Goal: Transaction & Acquisition: Purchase product/service

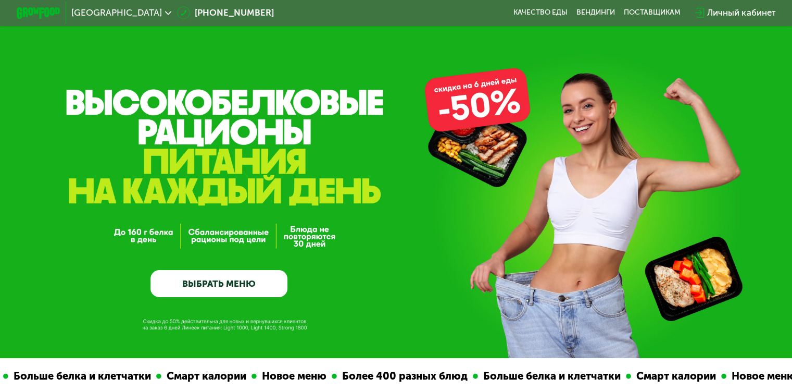
click at [245, 282] on link "ВЫБРАТЬ МЕНЮ" at bounding box center [219, 284] width 137 height 28
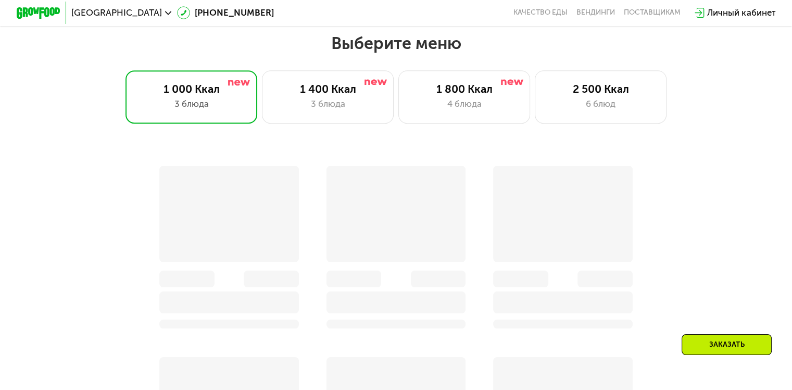
scroll to position [700, 0]
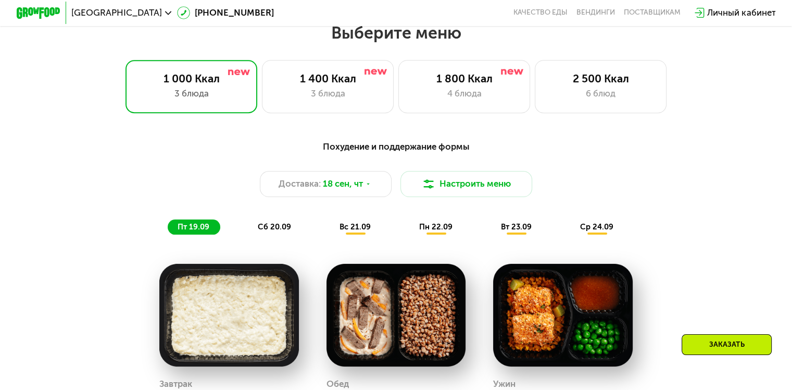
click at [91, 15] on span "Москва" at bounding box center [116, 12] width 91 height 9
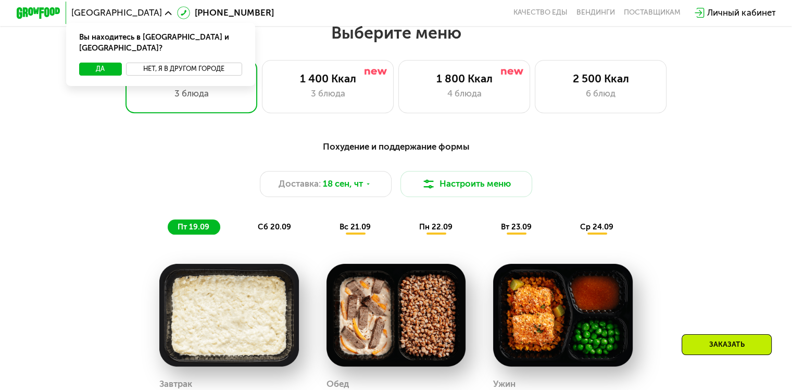
click at [141, 63] on button "Нет, я в другом городе" at bounding box center [184, 69] width 116 height 13
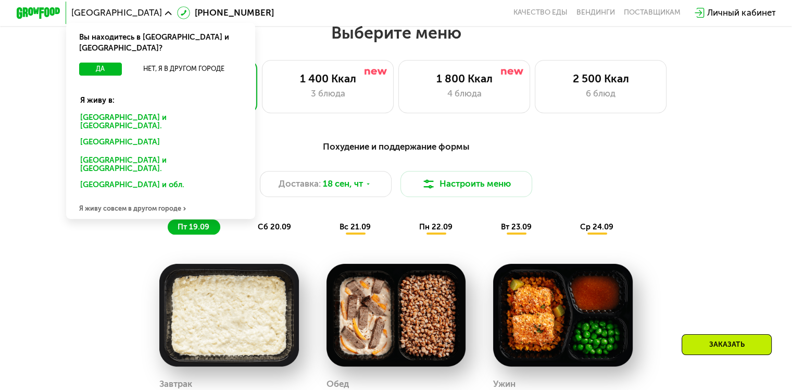
click at [128, 110] on div "Санкт-Петербурге и обл." at bounding box center [160, 121] width 176 height 23
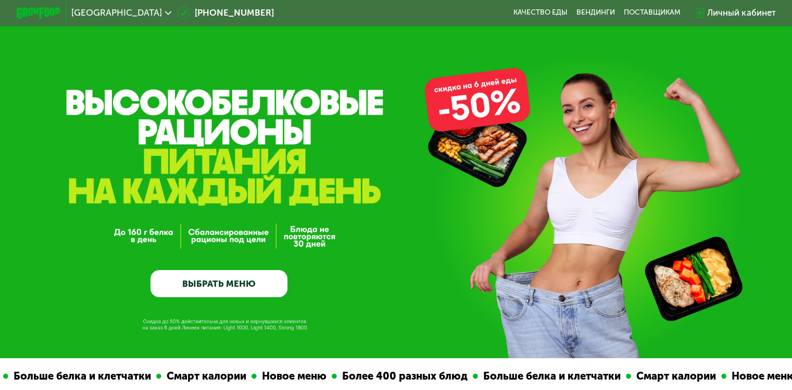
click at [203, 282] on link "ВЫБРАТЬ МЕНЮ" at bounding box center [219, 284] width 137 height 28
click at [229, 285] on link "ВЫБРАТЬ МЕНЮ" at bounding box center [219, 284] width 137 height 28
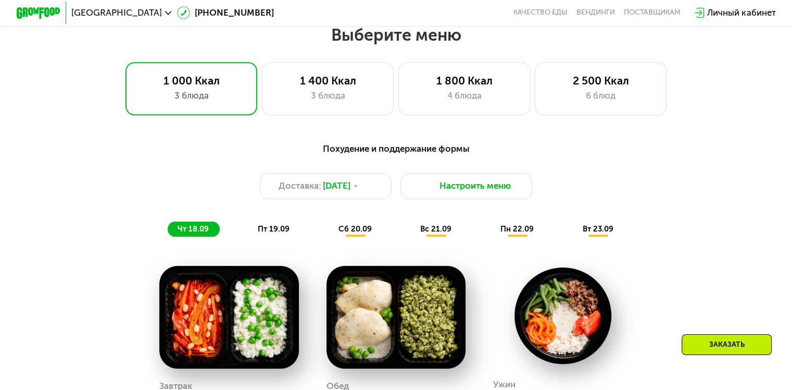
scroll to position [700, 0]
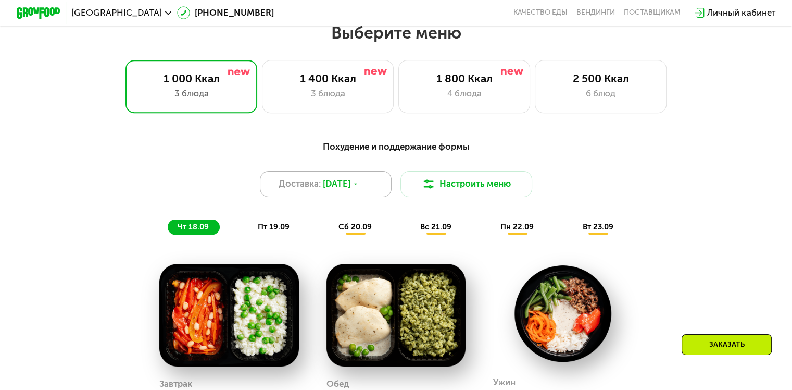
click at [340, 182] on span "[DATE]" at bounding box center [337, 183] width 28 height 13
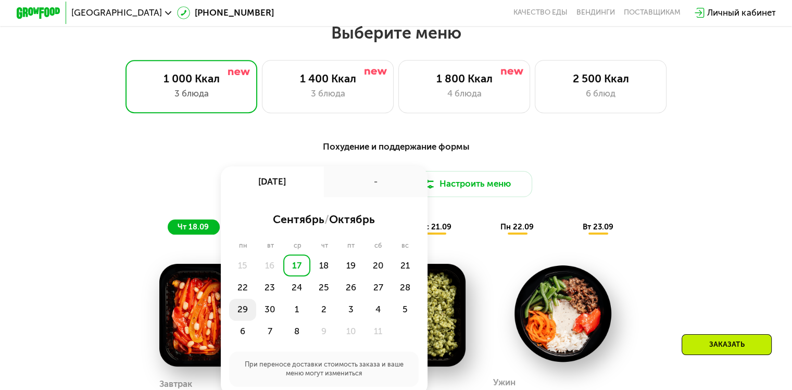
click at [240, 311] on div "29" at bounding box center [242, 309] width 27 height 22
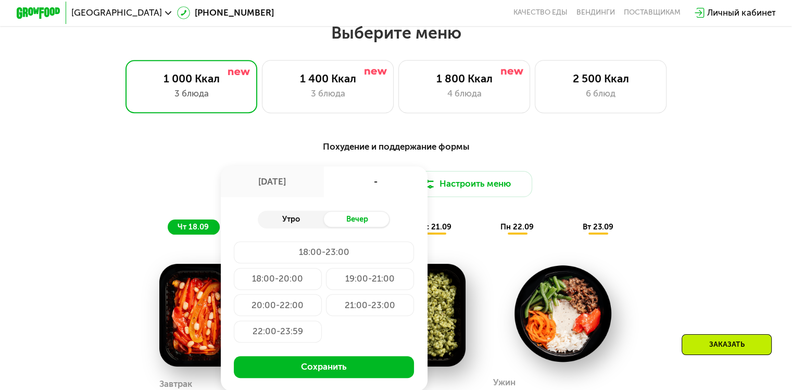
click at [285, 227] on div "Утро" at bounding box center [291, 219] width 66 height 16
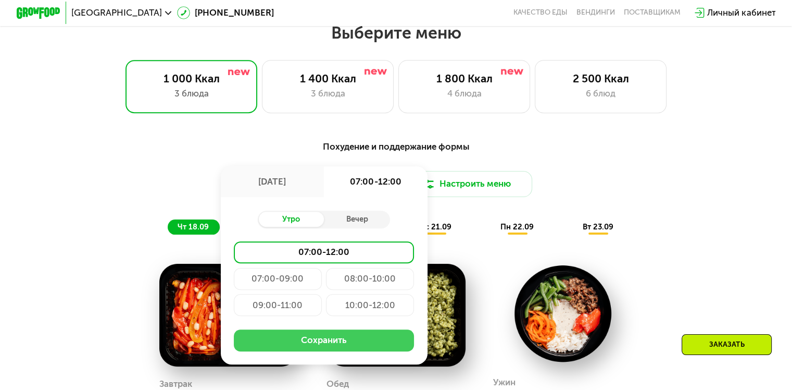
click at [298, 343] on button "Сохранить" at bounding box center [324, 340] width 180 height 22
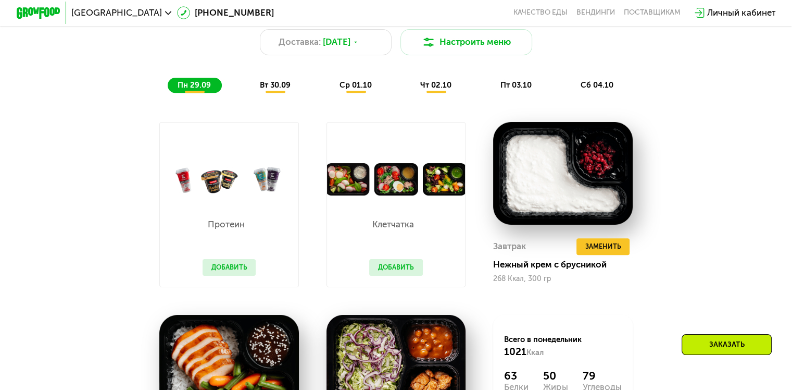
scroll to position [841, 0]
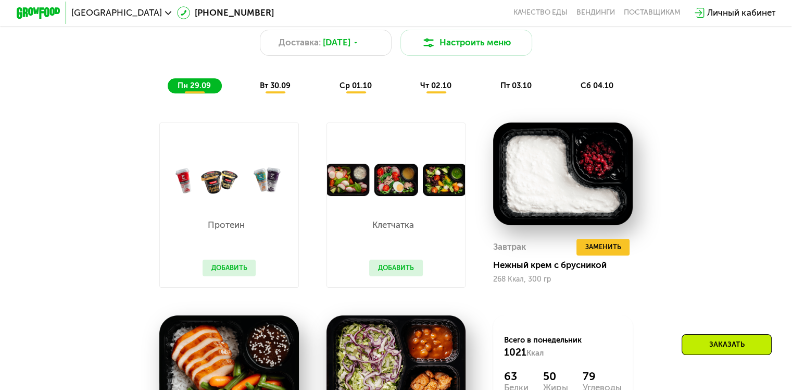
click at [279, 90] on span "вт 30.09" at bounding box center [275, 85] width 31 height 9
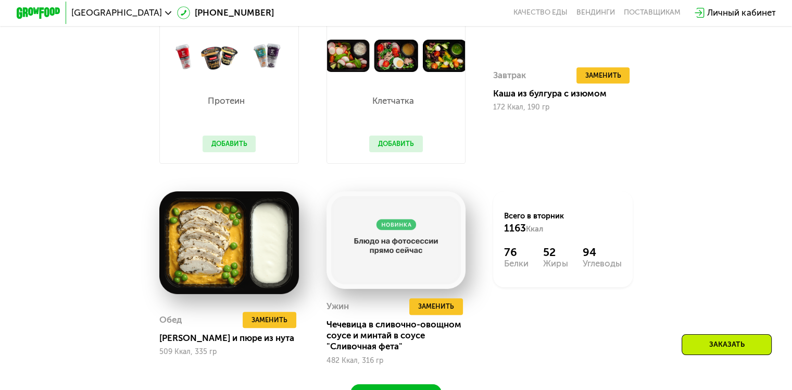
scroll to position [974, 0]
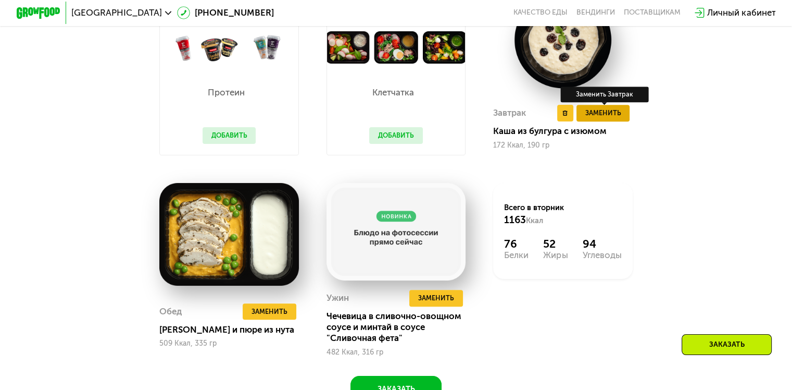
click at [602, 118] on span "Заменить" at bounding box center [603, 112] width 36 height 11
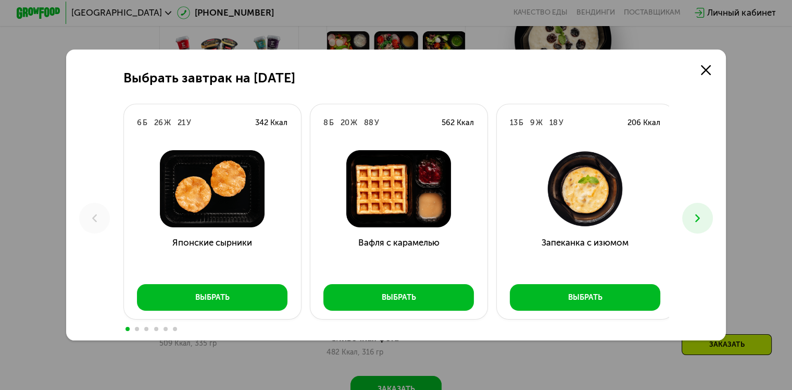
click at [698, 219] on icon at bounding box center [697, 217] width 13 height 13
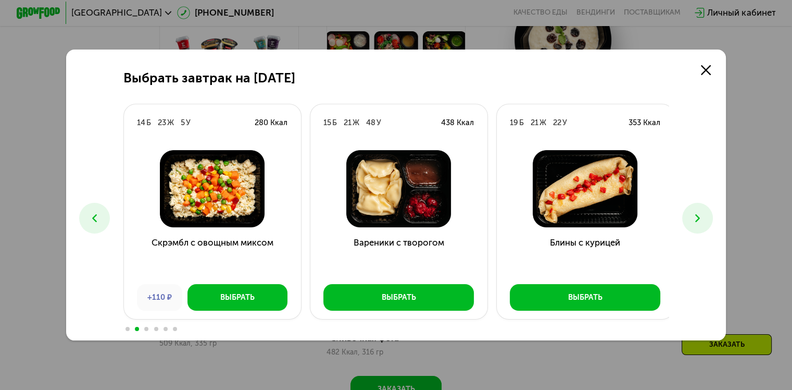
click at [698, 219] on icon at bounding box center [697, 217] width 13 height 13
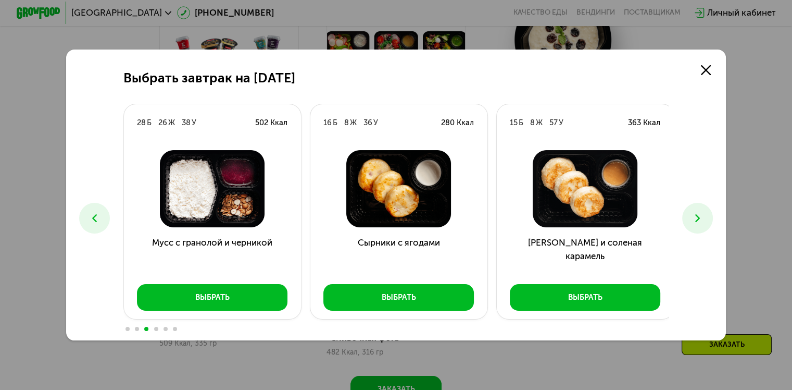
click at [698, 219] on icon at bounding box center [697, 217] width 13 height 13
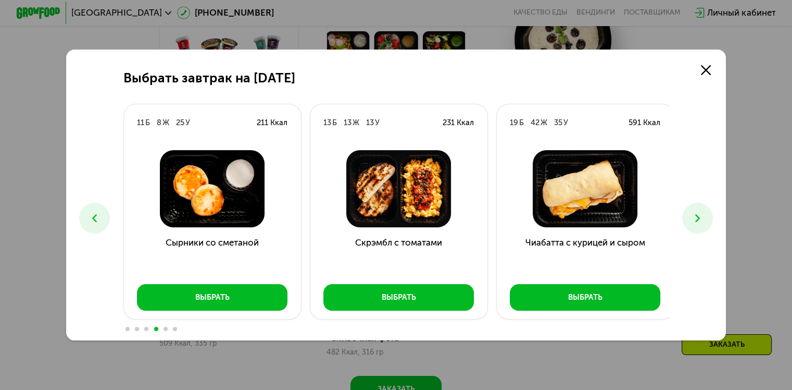
click at [698, 219] on icon at bounding box center [697, 217] width 13 height 13
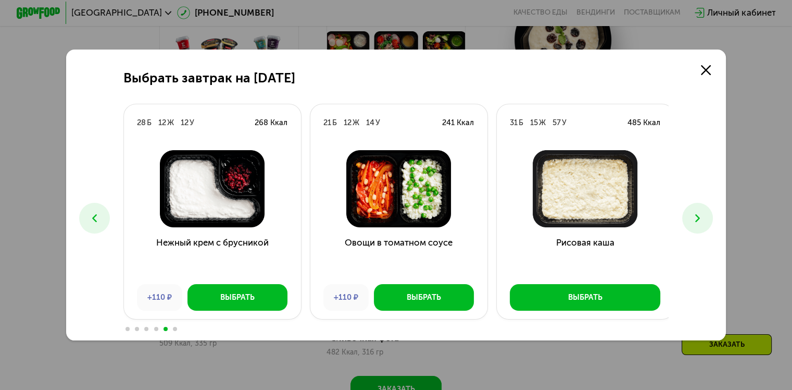
click at [698, 219] on icon at bounding box center [697, 217] width 13 height 13
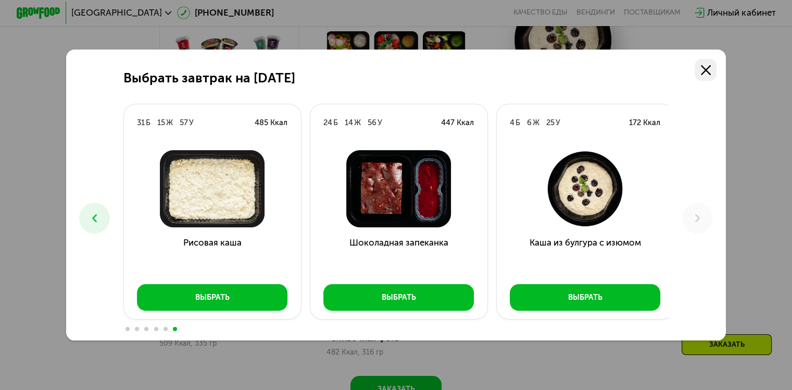
click at [709, 72] on icon at bounding box center [706, 70] width 10 height 10
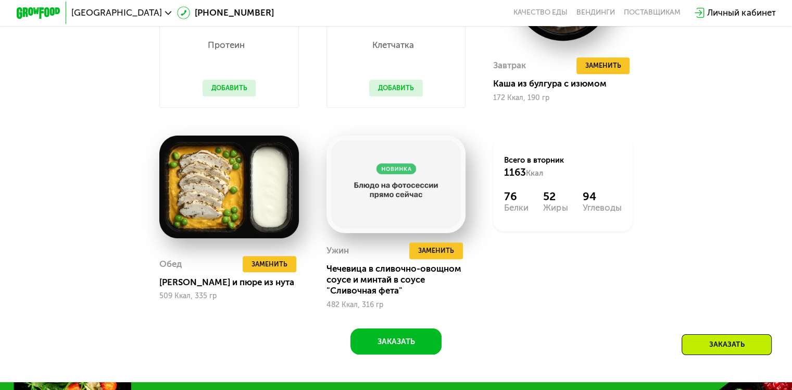
scroll to position [1025, 0]
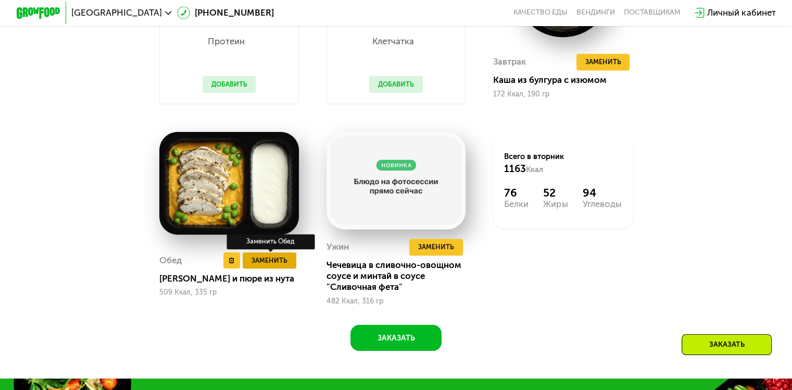
click at [272, 266] on span "Заменить" at bounding box center [270, 260] width 36 height 11
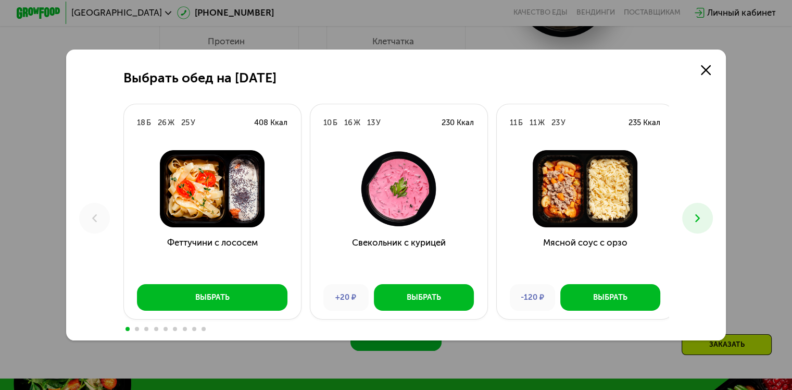
click at [704, 218] on icon at bounding box center [697, 217] width 13 height 13
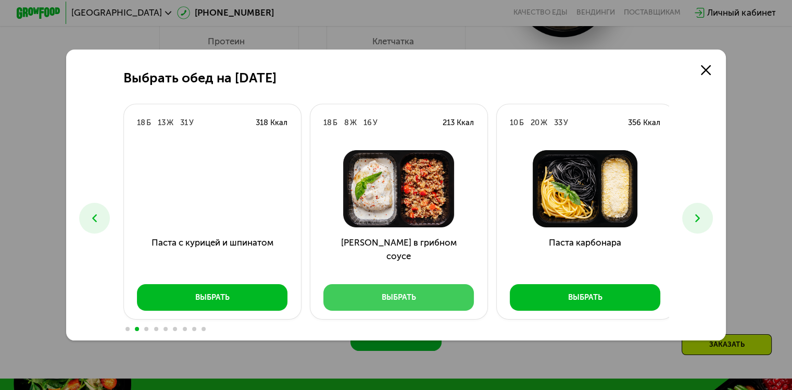
click at [413, 302] on div "Выбрать" at bounding box center [399, 297] width 34 height 11
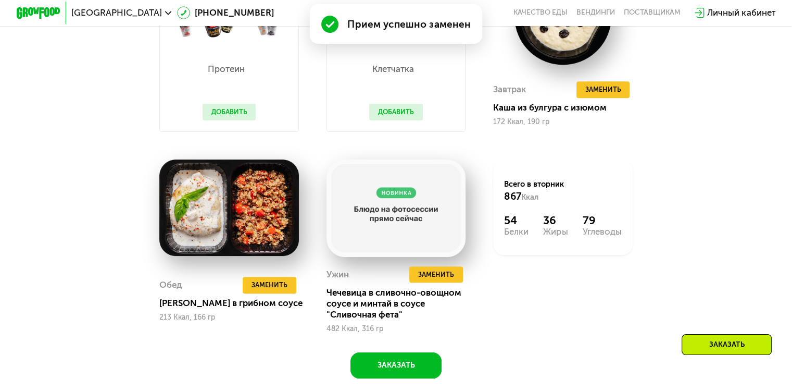
scroll to position [1052, 0]
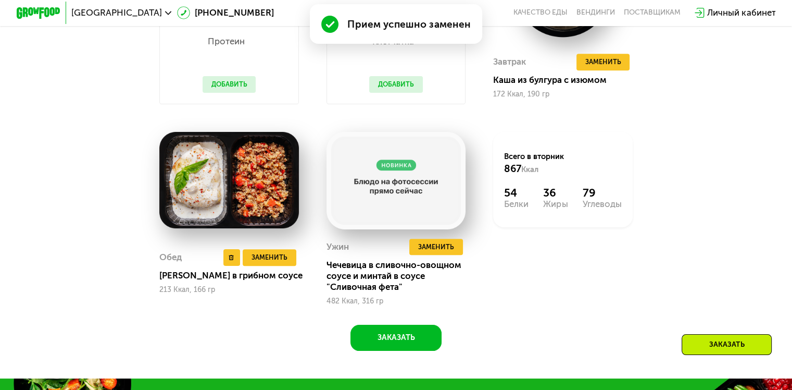
click at [221, 194] on img at bounding box center [229, 180] width 140 height 97
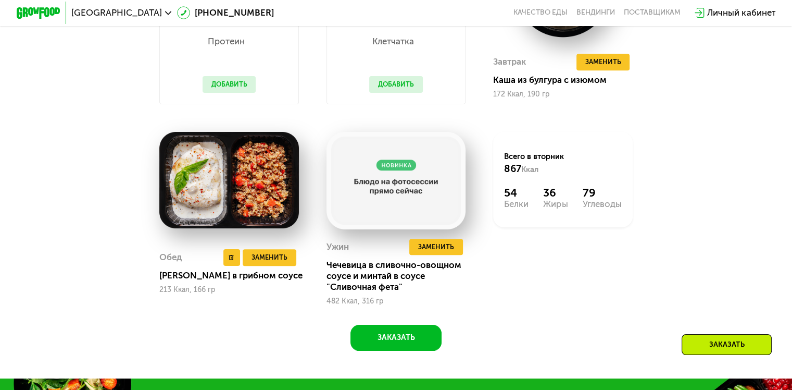
click at [235, 158] on img at bounding box center [229, 180] width 140 height 97
click at [275, 256] on div "Обед Удалить Обед Заменить Заменить [PERSON_NAME] в грибном соусе 213 Ккал, 166…" at bounding box center [229, 271] width 140 height 67
click at [273, 263] on span "Заменить" at bounding box center [270, 257] width 36 height 11
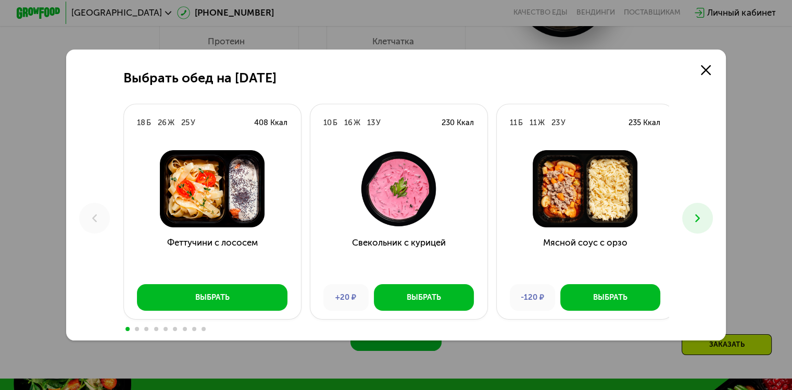
click at [691, 217] on button at bounding box center [697, 218] width 31 height 31
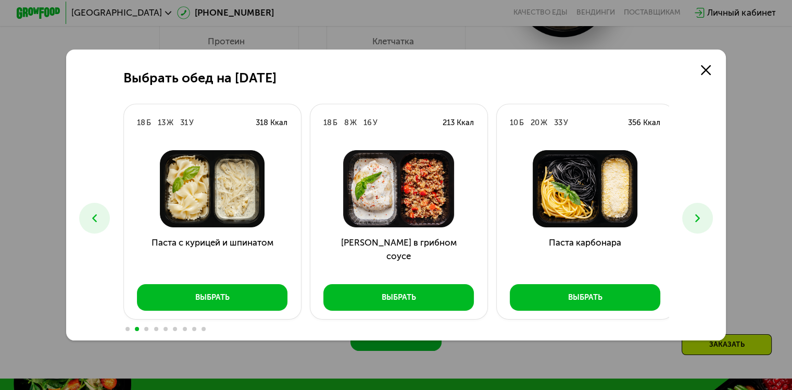
click at [691, 217] on button at bounding box center [697, 218] width 31 height 31
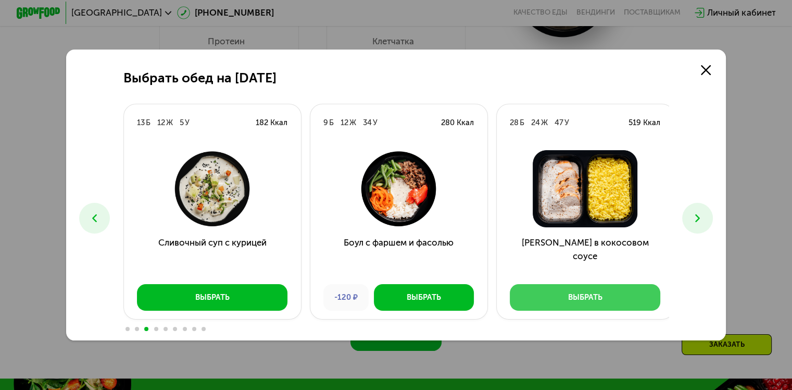
click at [587, 297] on div "Выбрать" at bounding box center [585, 297] width 34 height 11
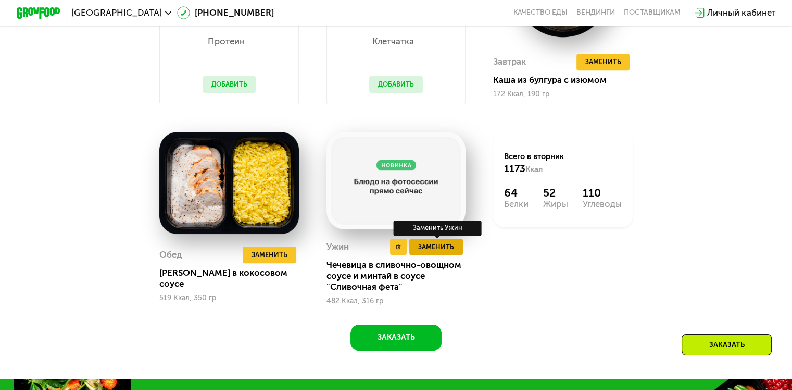
click at [448, 252] on span "Заменить" at bounding box center [436, 246] width 36 height 11
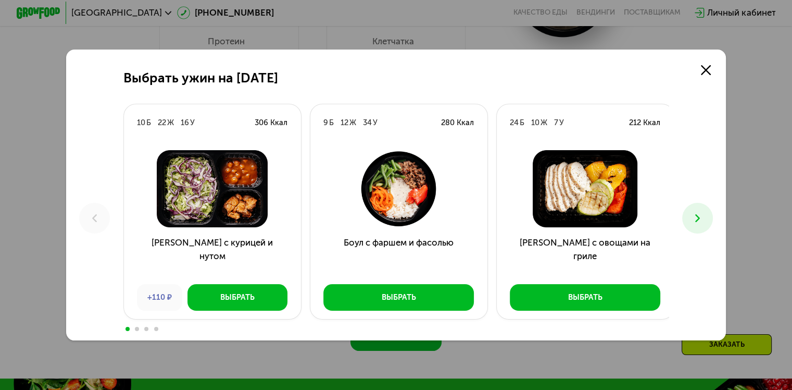
click at [710, 218] on button at bounding box center [697, 218] width 31 height 31
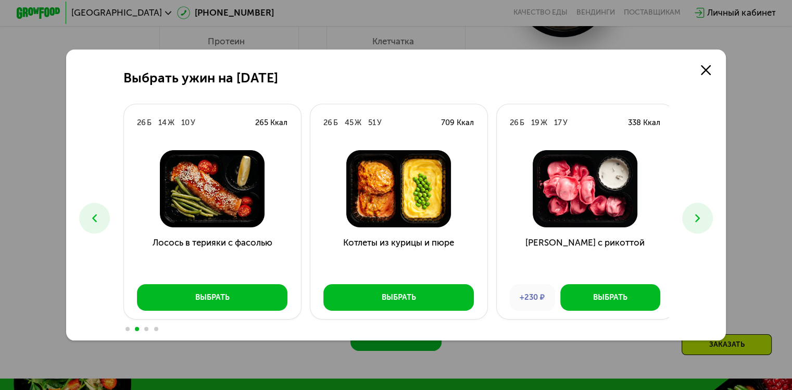
click at [700, 222] on icon at bounding box center [697, 217] width 13 height 13
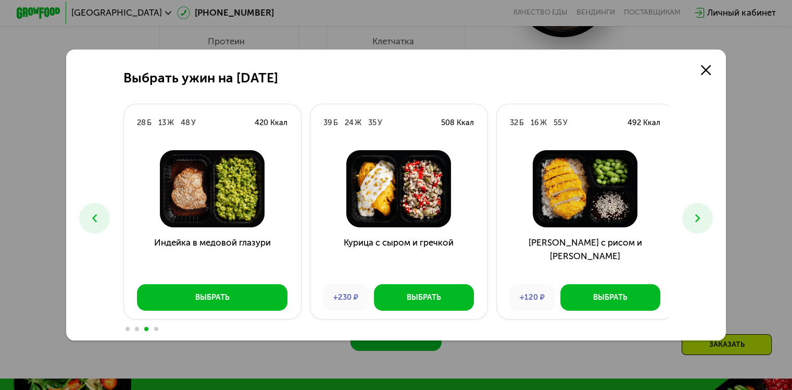
click at [700, 222] on icon at bounding box center [697, 217] width 13 height 13
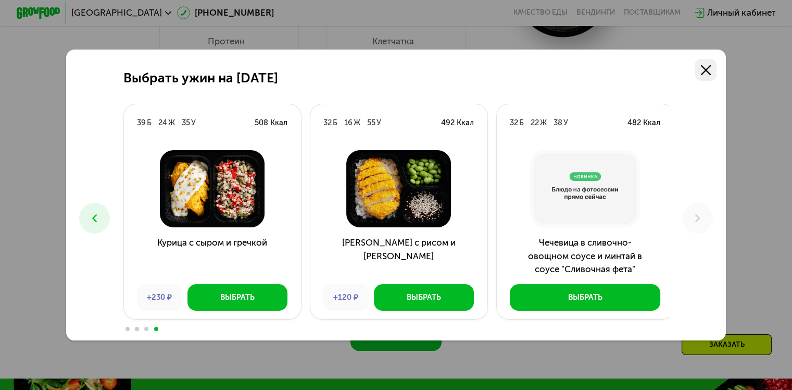
click at [709, 66] on icon at bounding box center [706, 70] width 10 height 10
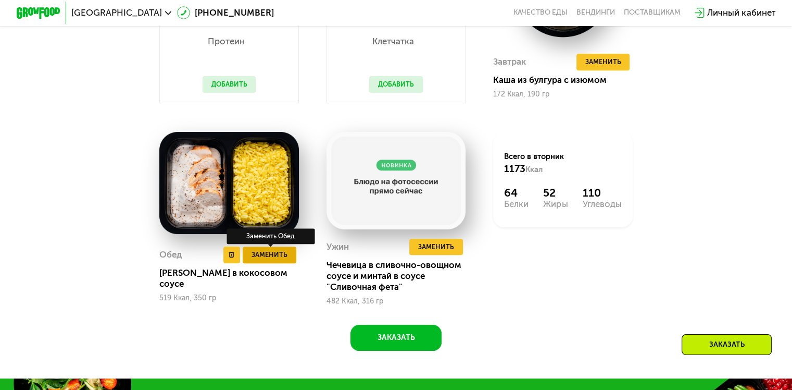
click at [285, 261] on button "Заменить" at bounding box center [270, 254] width 54 height 17
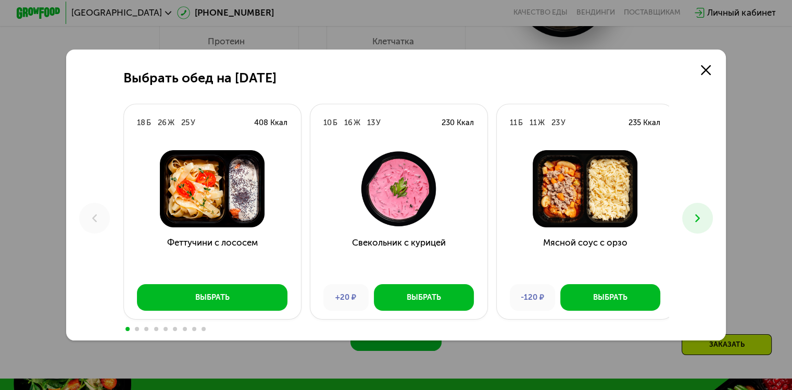
click at [701, 215] on icon at bounding box center [697, 217] width 13 height 13
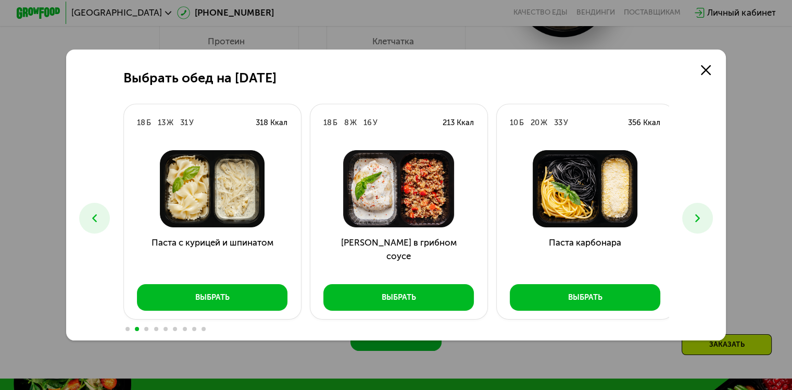
click at [701, 215] on icon at bounding box center [697, 217] width 13 height 13
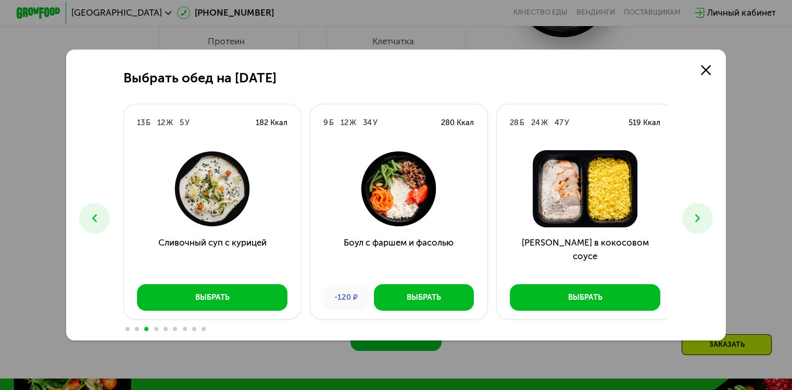
click at [701, 215] on icon at bounding box center [697, 217] width 13 height 13
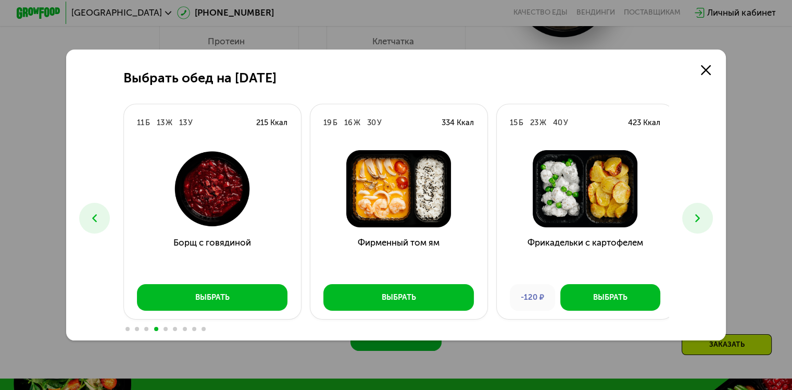
click at [701, 215] on icon at bounding box center [697, 217] width 13 height 13
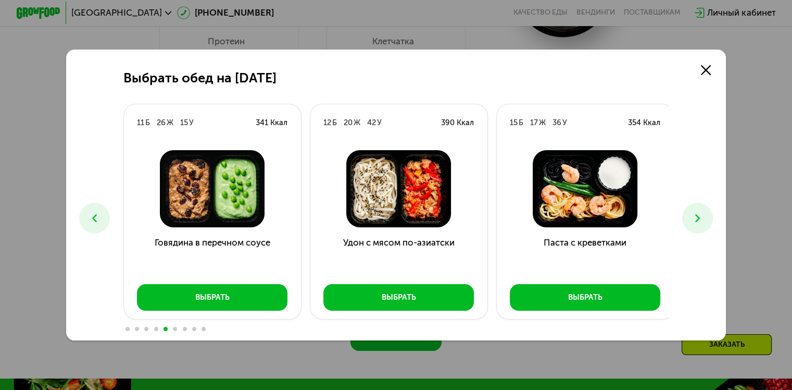
click at [701, 215] on icon at bounding box center [697, 217] width 13 height 13
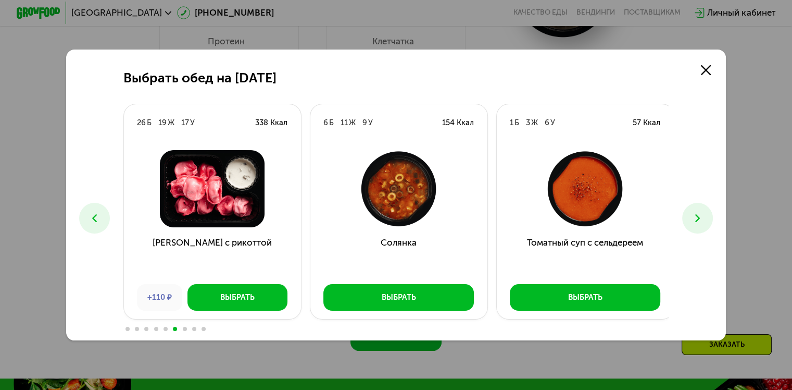
click at [701, 215] on icon at bounding box center [697, 217] width 13 height 13
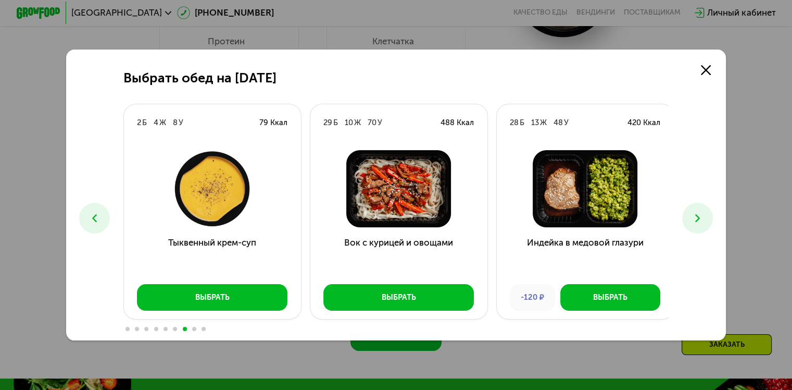
click at [701, 215] on icon at bounding box center [697, 217] width 13 height 13
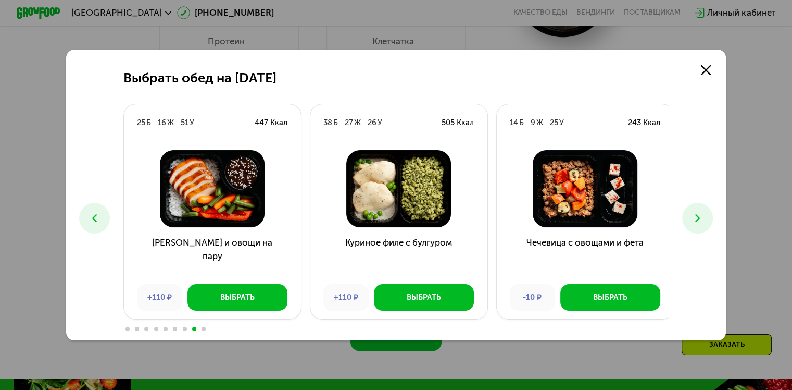
click at [701, 215] on icon at bounding box center [697, 217] width 13 height 13
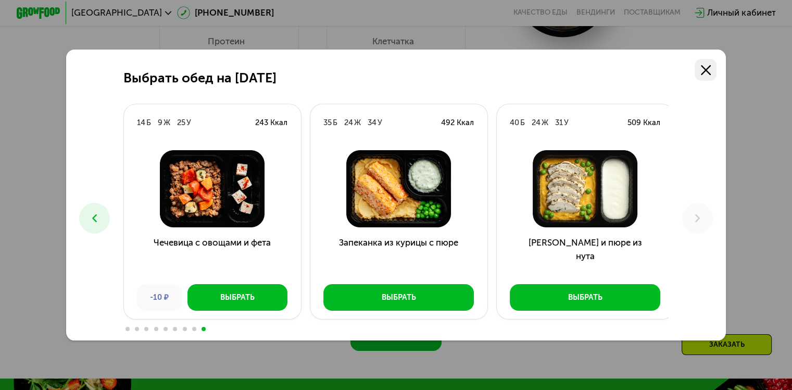
click at [707, 66] on icon at bounding box center [706, 70] width 10 height 10
